Goal: Task Accomplishment & Management: Manage account settings

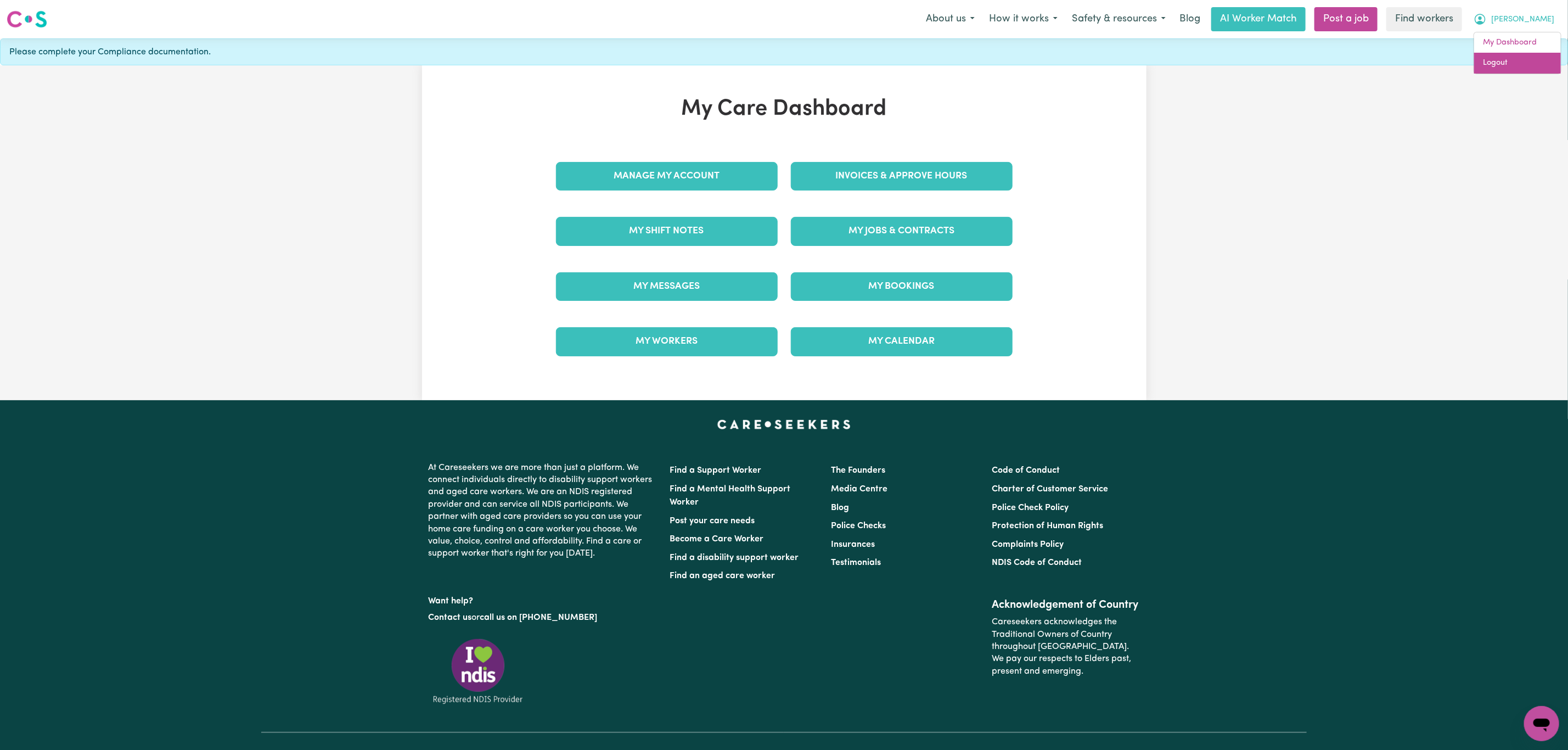
click at [1514, 68] on link "Logout" at bounding box center [1517, 63] width 86 height 21
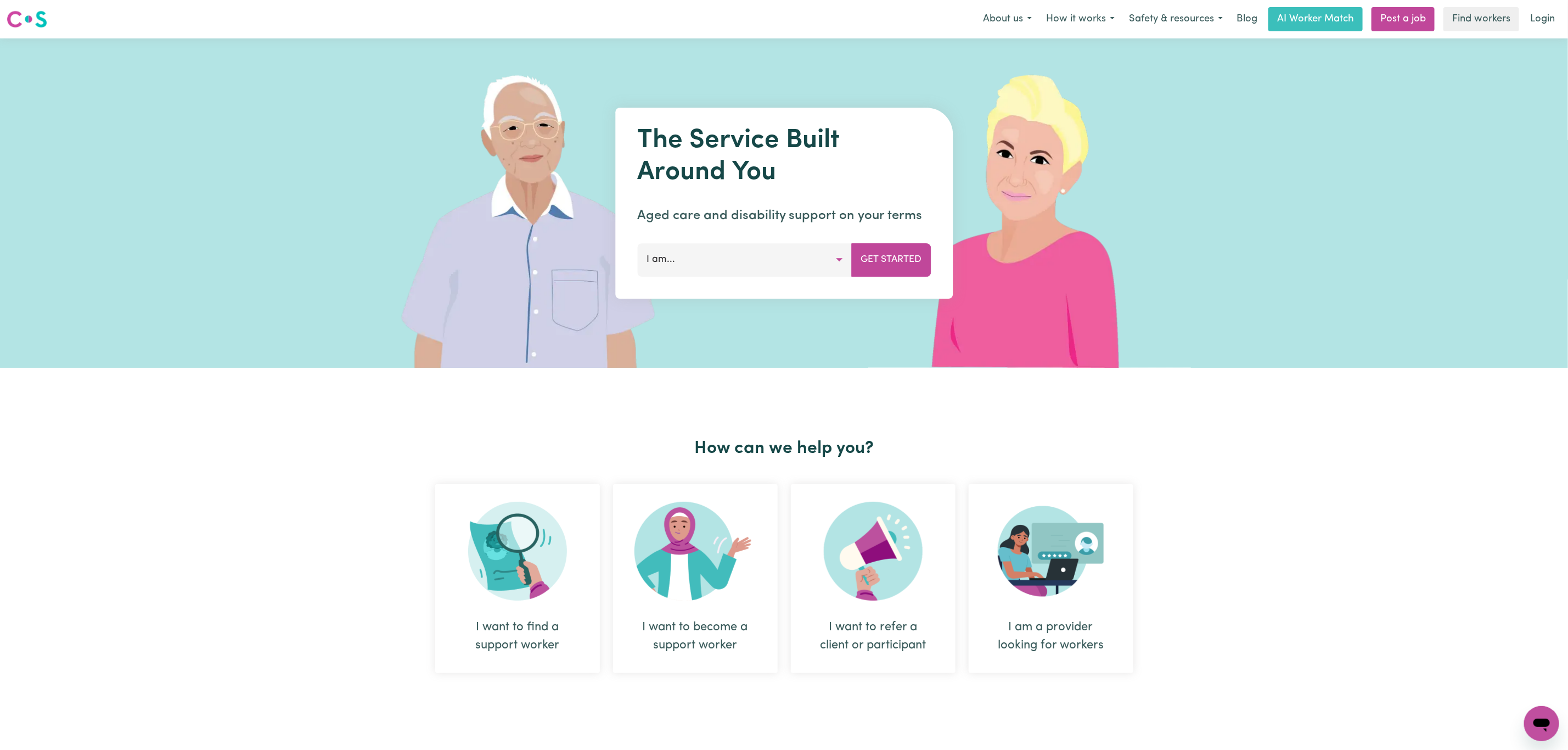
click at [1535, 16] on link "Login" at bounding box center [1542, 19] width 38 height 24
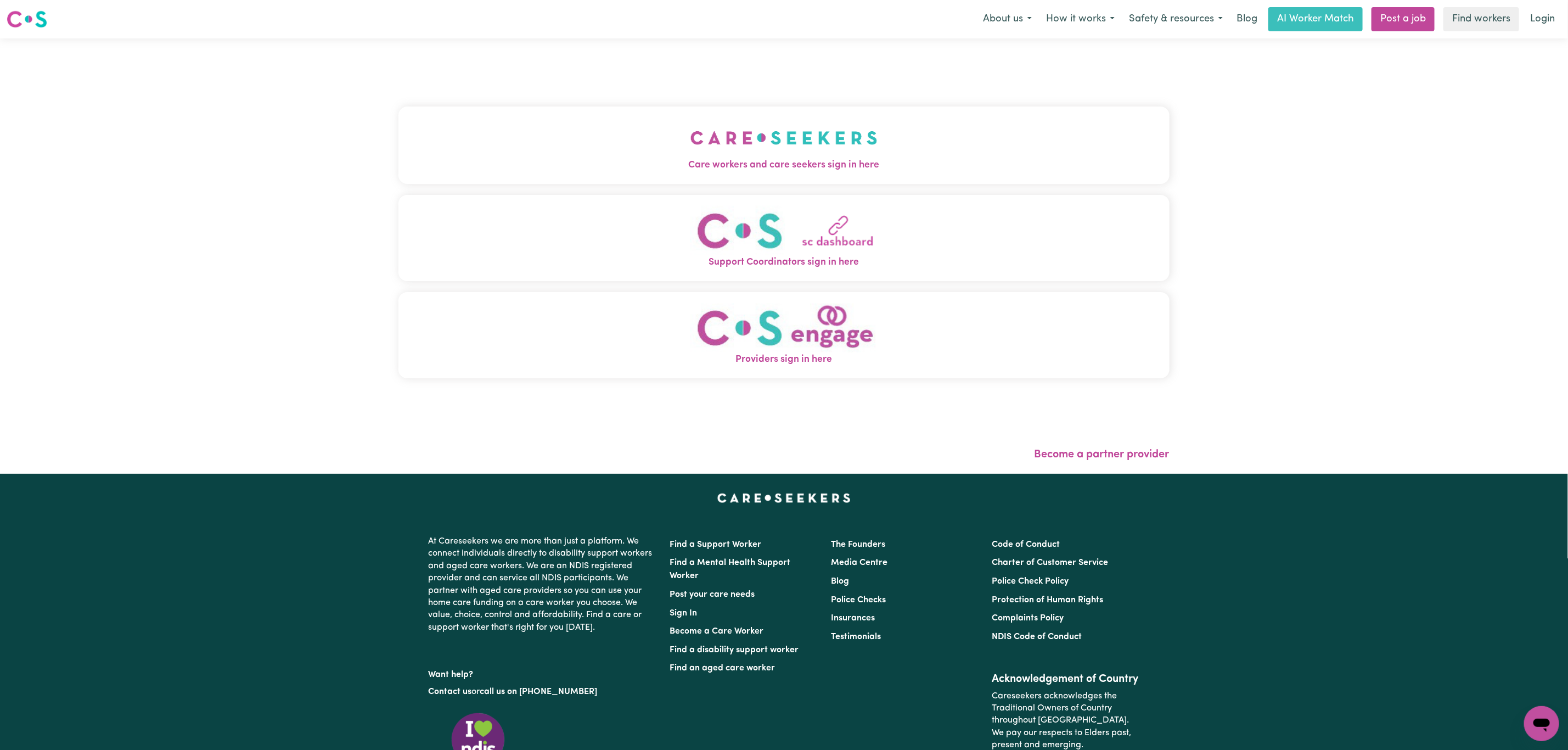
click at [792, 155] on img "Care workers and care seekers sign in here" at bounding box center [783, 138] width 187 height 41
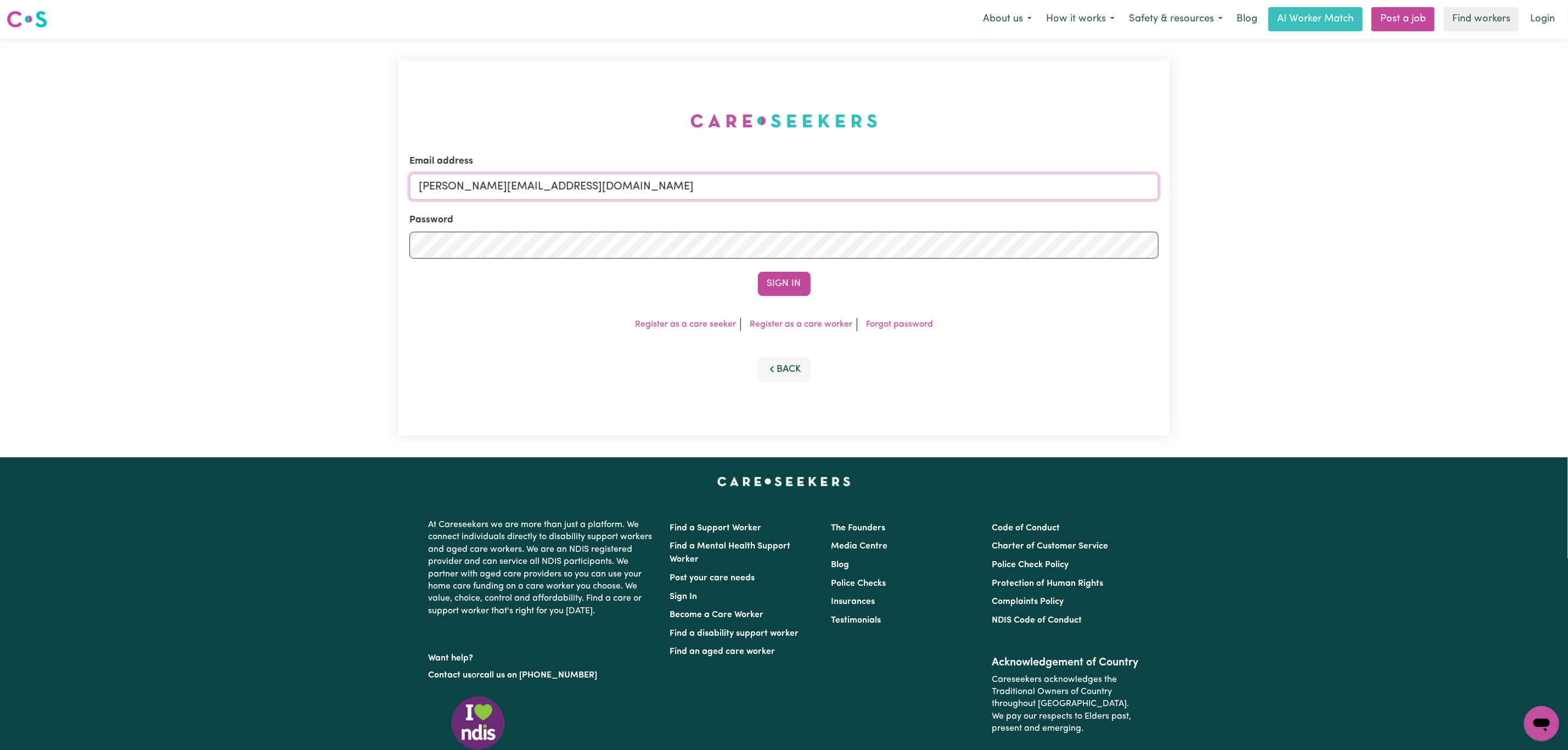
click at [456, 191] on input "[PERSON_NAME][EMAIL_ADDRESS][DOMAIN_NAME]" at bounding box center [784, 186] width 749 height 26
drag, startPoint x: 480, startPoint y: 192, endPoint x: 833, endPoint y: 221, distance: 354.2
click at [823, 203] on form "Email address [EMAIL_ADDRESS][PERSON_NAME][DOMAIN_NAME] Password Sign In" at bounding box center [784, 225] width 749 height 142
type input "superuser~[EMAIL_ADDRESS][DOMAIN_NAME]"
click at [784, 283] on button "Sign In" at bounding box center [784, 284] width 53 height 24
